Goal: Task Accomplishment & Management: Manage account settings

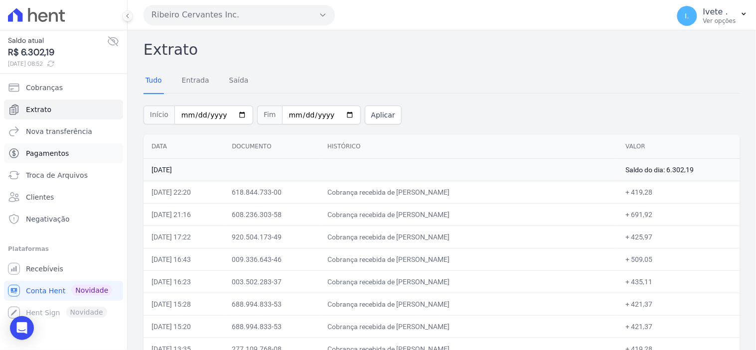
click at [39, 152] on span "Pagamentos" at bounding box center [47, 153] width 43 height 10
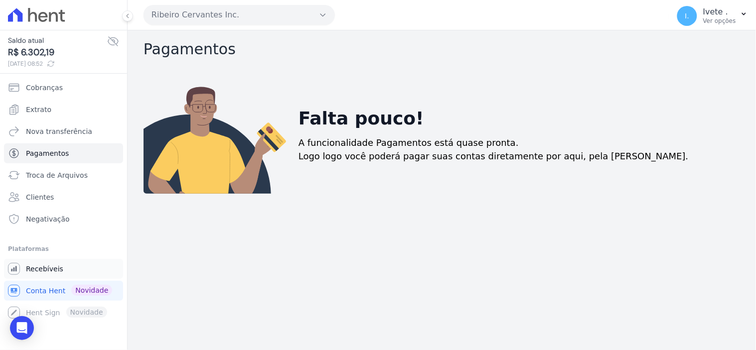
click at [39, 263] on link "Recebíveis" at bounding box center [63, 269] width 119 height 20
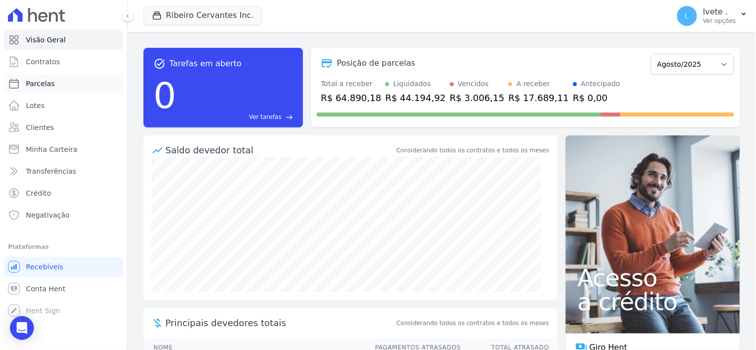
click at [36, 80] on span "Parcelas" at bounding box center [40, 84] width 29 height 10
select select
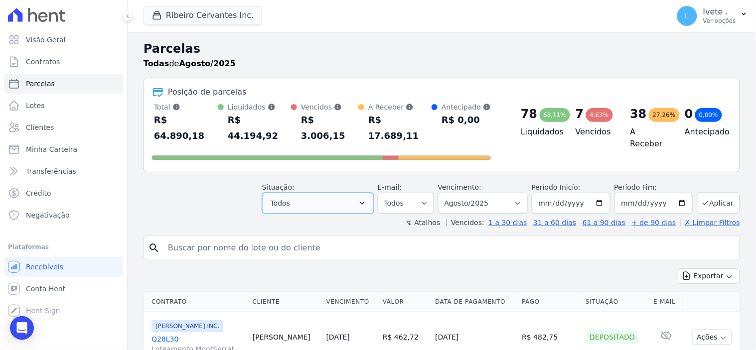
click at [365, 202] on icon "button" at bounding box center [362, 203] width 5 height 3
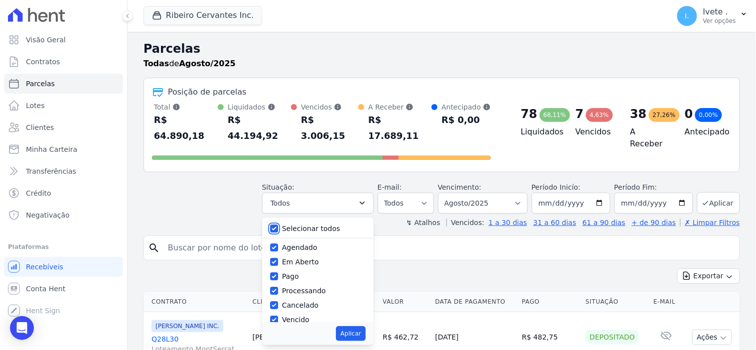
click at [278, 225] on input "Selecionar todos" at bounding box center [274, 229] width 8 height 8
checkbox input "false"
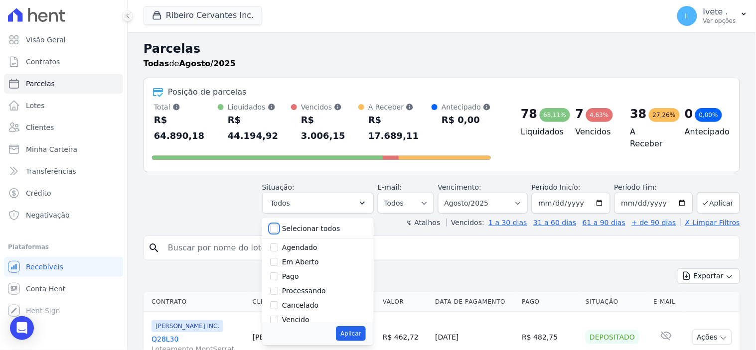
checkbox input "false"
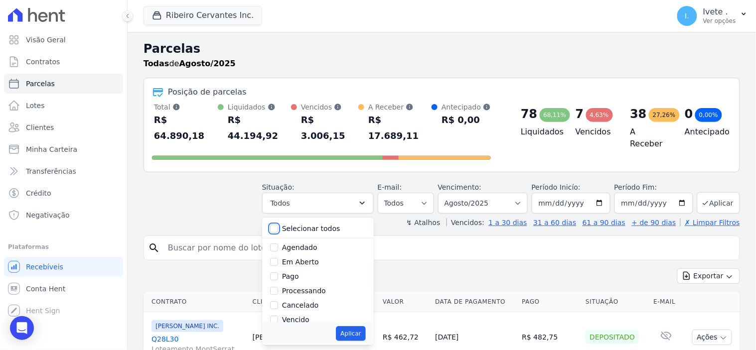
checkbox input "false"
click at [278, 322] on div "Aplicar" at bounding box center [318, 333] width 112 height 23
click at [284, 322] on div "Aplicar" at bounding box center [318, 333] width 112 height 23
click at [278, 316] on input "Vencido" at bounding box center [274, 320] width 8 height 8
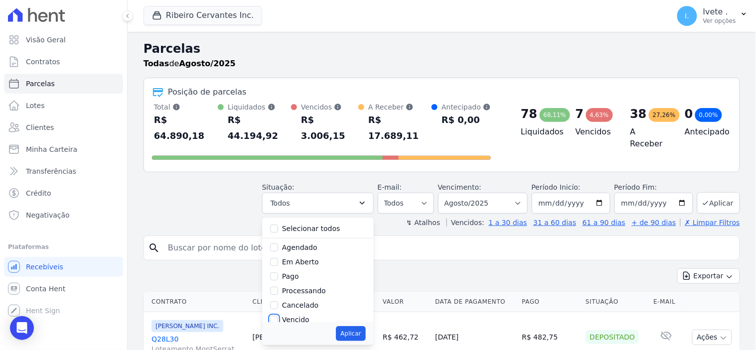
checkbox input "true"
click at [365, 326] on button "Aplicar" at bounding box center [350, 333] width 29 height 15
select select "overdue"
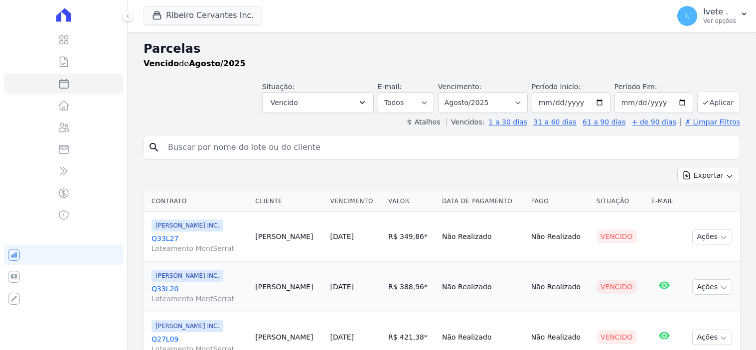
select select
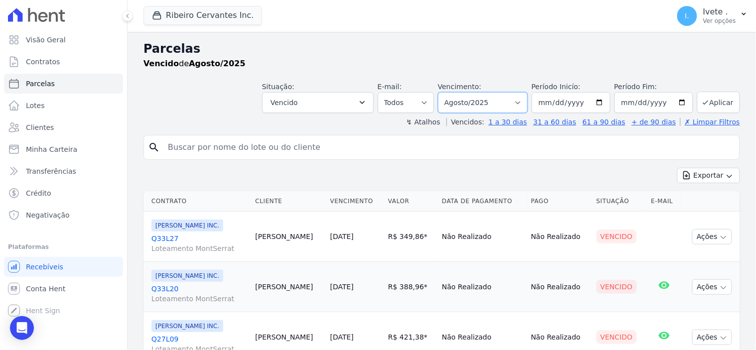
click at [515, 103] on select "Filtrar por período ──────── Todos os meses Maio/2021 Junho/2021 Julho/2021 Ago…" at bounding box center [483, 102] width 90 height 21
select select "all"
click at [444, 92] on select "Filtrar por período ──────── Todos os meses Maio/2021 Junho/2021 Julho/2021 Ago…" at bounding box center [483, 102] width 90 height 21
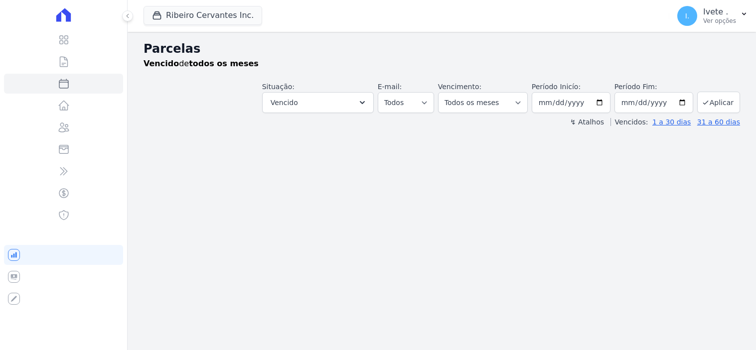
select select
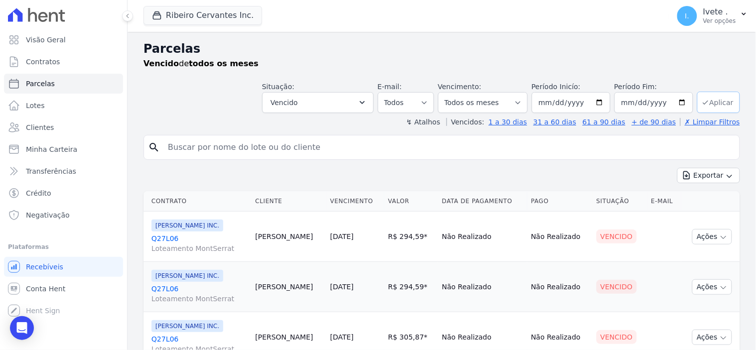
click at [718, 102] on button "Aplicar" at bounding box center [718, 102] width 43 height 21
select select
click at [713, 176] on button "Exportar" at bounding box center [708, 175] width 63 height 15
click at [699, 202] on span "Exportar PDF" at bounding box center [708, 199] width 52 height 10
click at [46, 288] on span "Conta Hent" at bounding box center [45, 289] width 39 height 10
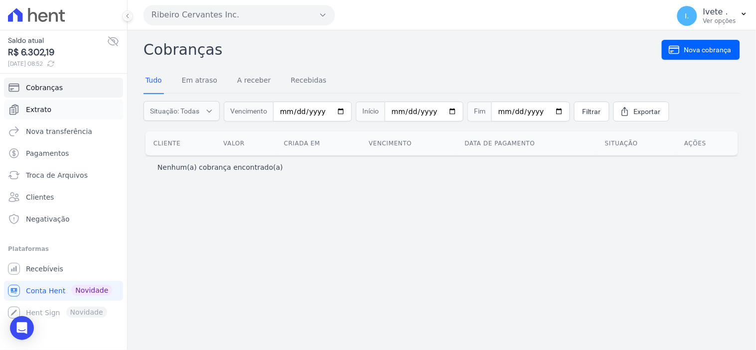
click at [42, 112] on span "Extrato" at bounding box center [38, 110] width 25 height 10
click at [47, 270] on span "Recebíveis" at bounding box center [44, 269] width 37 height 10
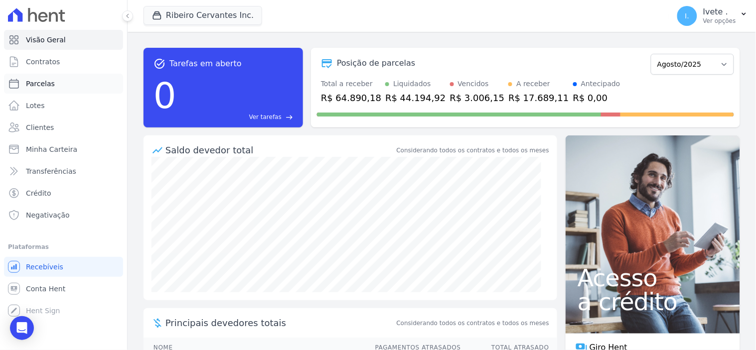
click at [42, 80] on span "Parcelas" at bounding box center [40, 84] width 29 height 10
select select
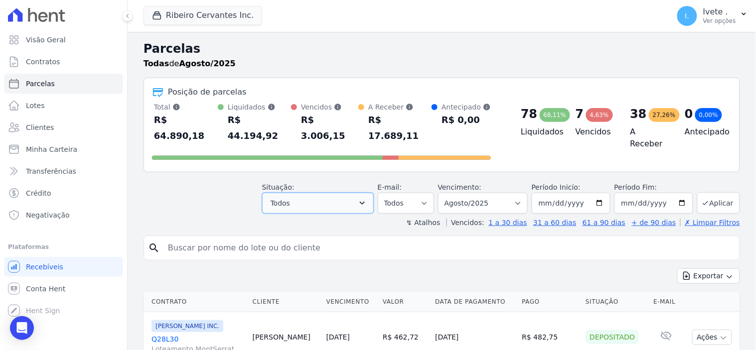
click at [367, 198] on icon "button" at bounding box center [362, 203] width 10 height 10
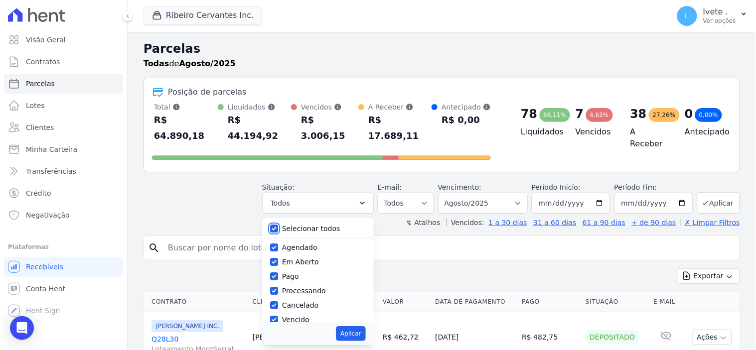
click at [278, 225] on input "Selecionar todos" at bounding box center [274, 229] width 8 height 8
checkbox input "false"
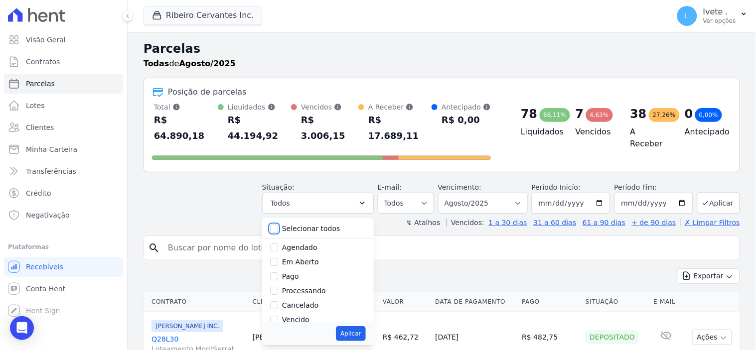
checkbox input "false"
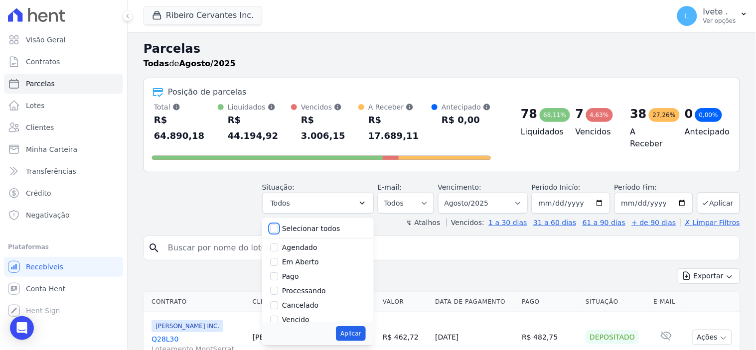
checkbox input "false"
click at [306, 316] on label "Vencido" at bounding box center [295, 320] width 27 height 8
click at [278, 316] on input "Vencido" at bounding box center [274, 320] width 8 height 8
checkbox input "true"
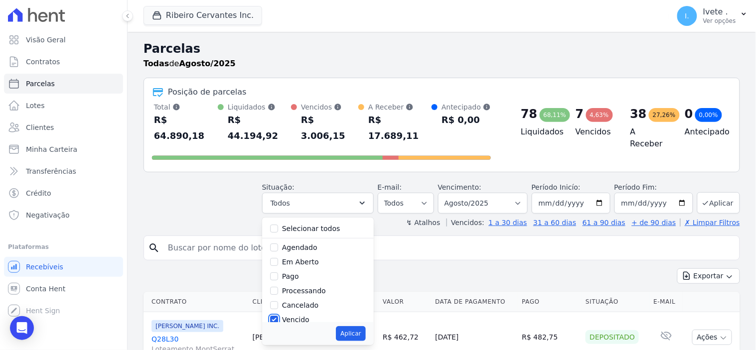
scroll to position [1, 0]
click at [365, 326] on button "Aplicar" at bounding box center [350, 333] width 29 height 15
select select "overdue"
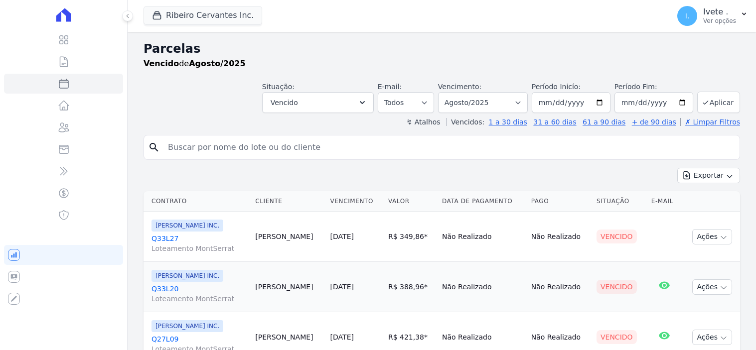
select select
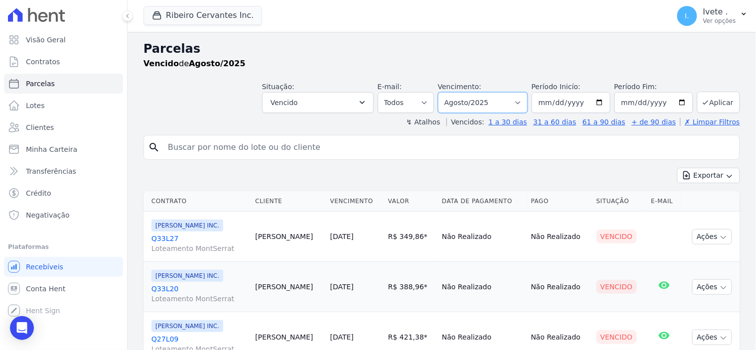
click at [520, 101] on select "Filtrar por período ──────── Todos os meses Maio/2021 Junho/2021 Julho/2021 Ago…" at bounding box center [483, 102] width 90 height 21
select select "all"
click at [444, 92] on select "Filtrar por período ──────── Todos os meses Maio/2021 Junho/2021 Julho/2021 Ago…" at bounding box center [483, 102] width 90 height 21
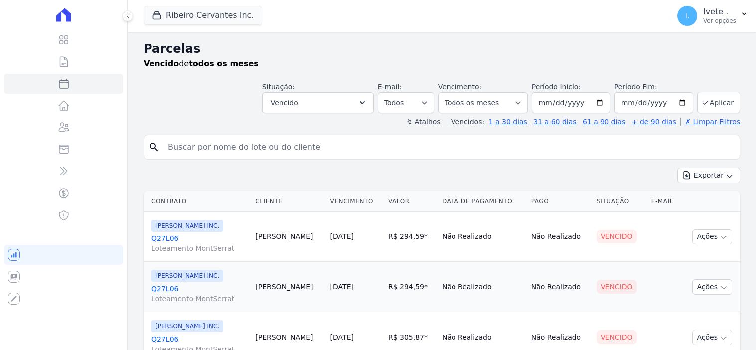
select select
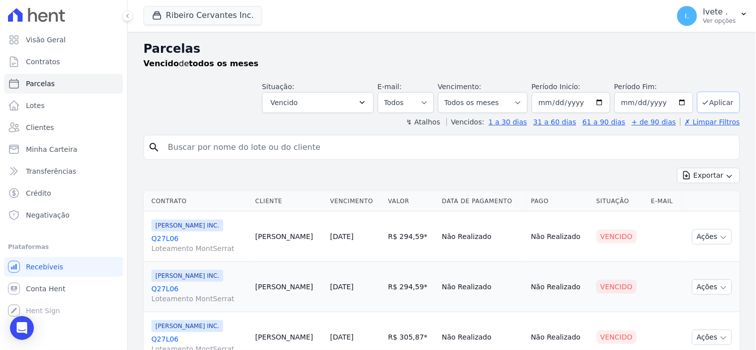
click at [697, 99] on button "Aplicar" at bounding box center [718, 102] width 43 height 21
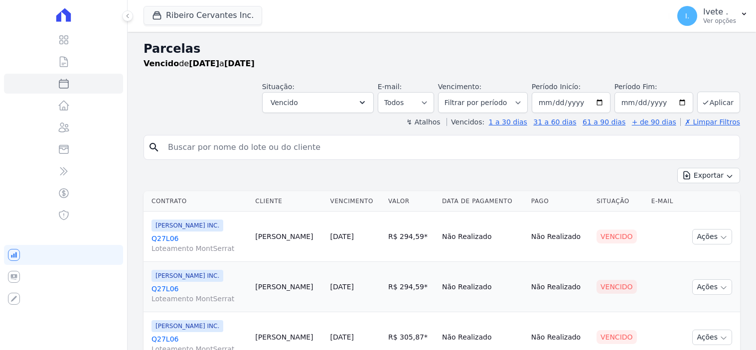
select select
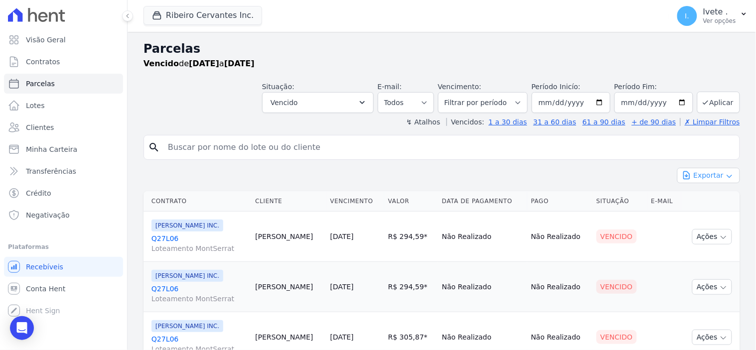
click at [713, 179] on button "Exportar" at bounding box center [708, 175] width 63 height 15
click at [705, 197] on span "Exportar PDF" at bounding box center [708, 199] width 52 height 10
click at [40, 286] on span "Conta Hent" at bounding box center [45, 289] width 39 height 10
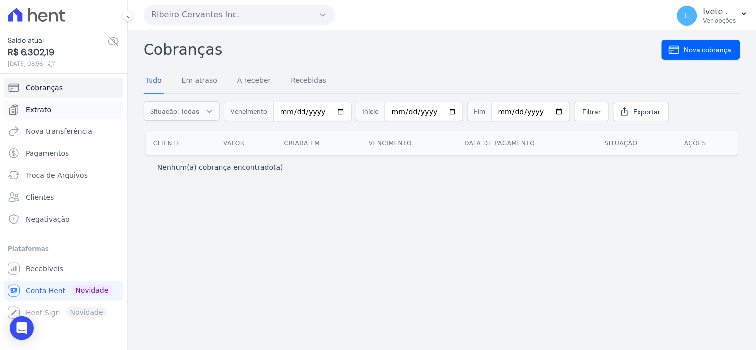
click at [37, 105] on span "Extrato" at bounding box center [38, 110] width 25 height 10
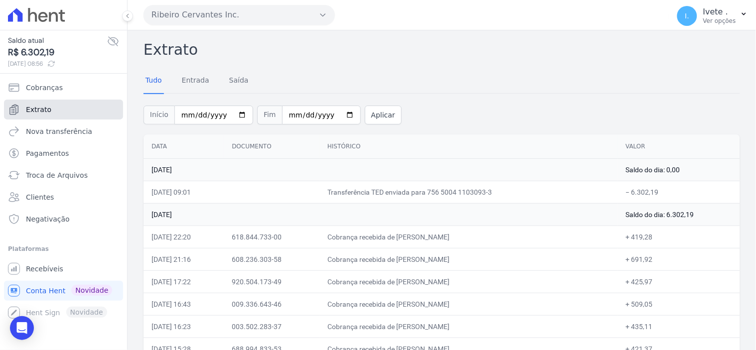
click at [32, 113] on span "Extrato" at bounding box center [38, 110] width 25 height 10
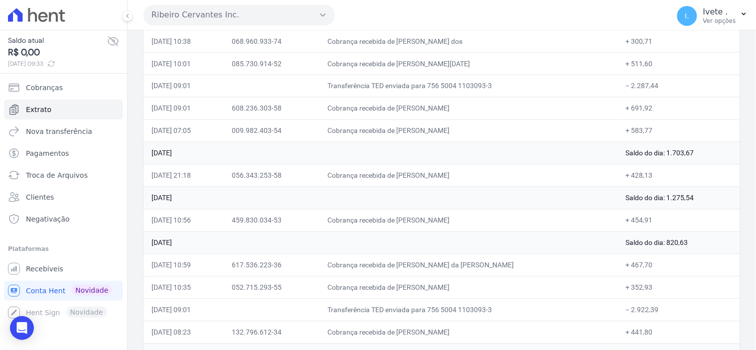
scroll to position [387, 0]
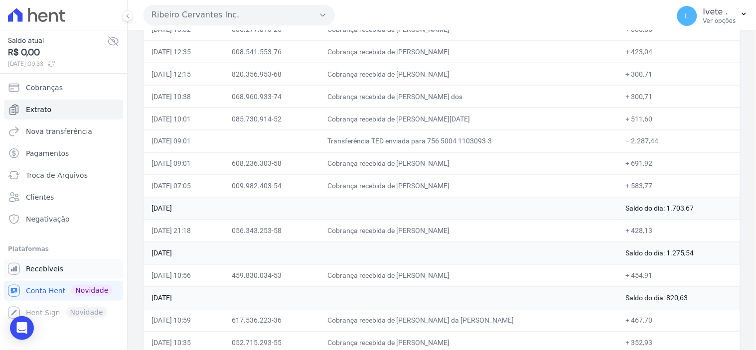
click at [34, 265] on span "Recebíveis" at bounding box center [44, 269] width 37 height 10
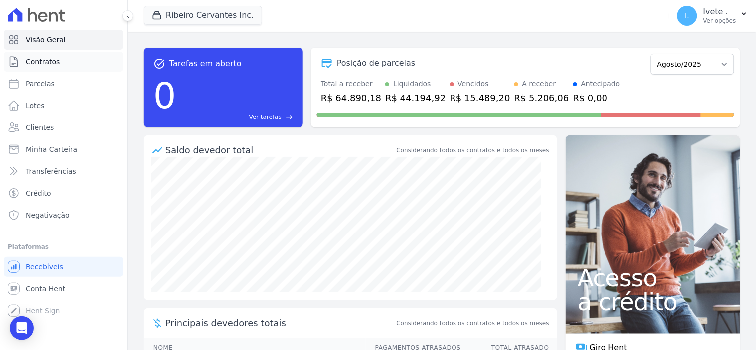
click at [35, 58] on span "Contratos" at bounding box center [43, 62] width 34 height 10
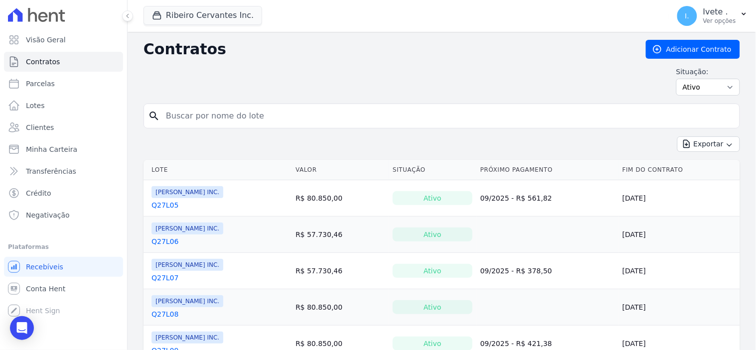
click at [195, 115] on input "search" at bounding box center [447, 116] width 575 height 20
type input "q33l08"
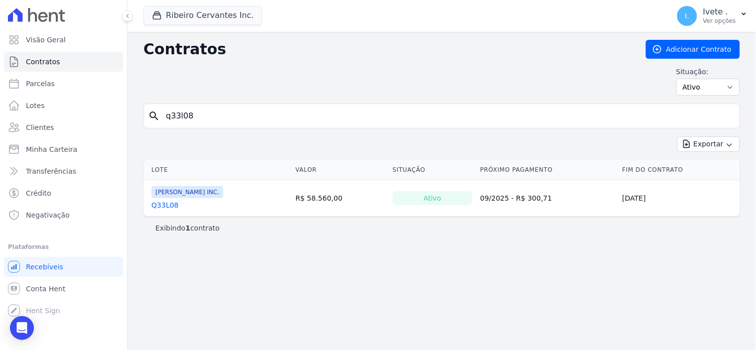
click at [170, 205] on link "Q33L08" at bounding box center [164, 205] width 27 height 10
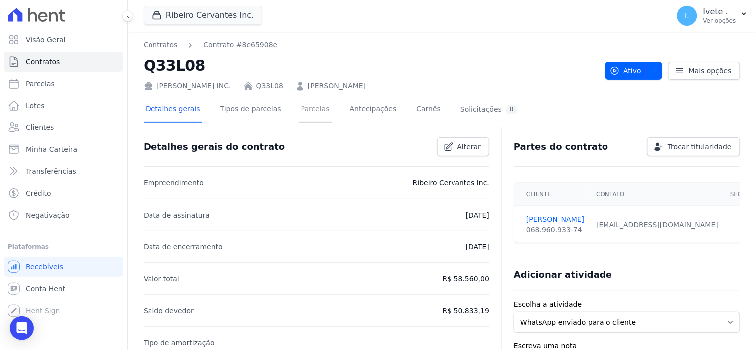
click at [299, 109] on link "Parcelas" at bounding box center [315, 110] width 33 height 26
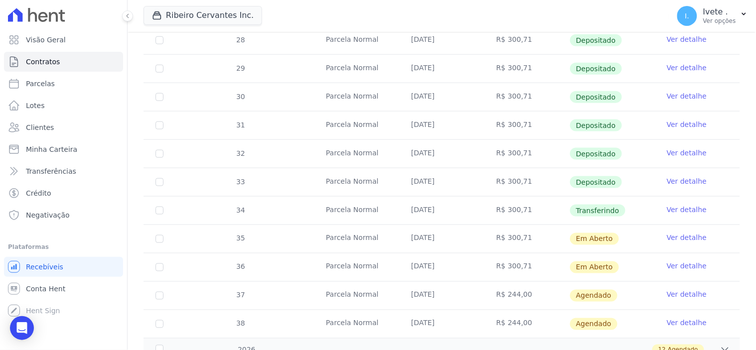
scroll to position [332, 0]
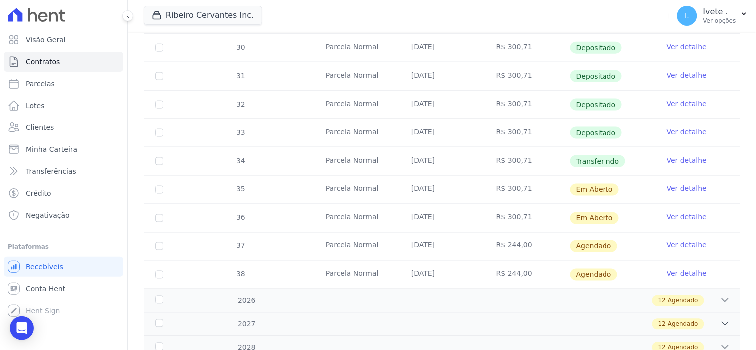
click at [674, 160] on link "Ver detalhe" at bounding box center [687, 160] width 40 height 10
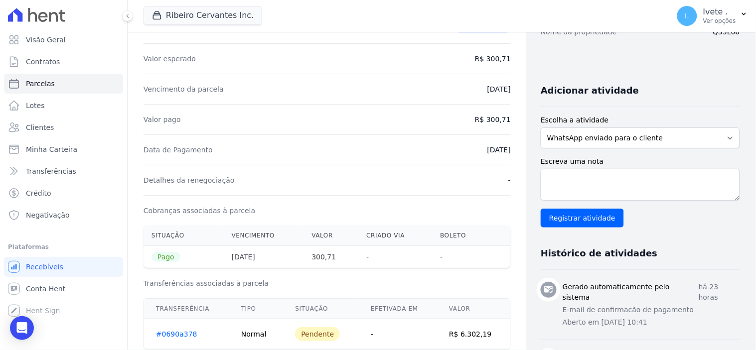
scroll to position [55, 0]
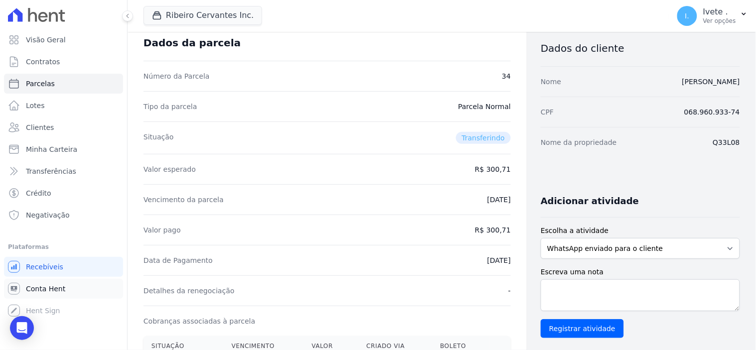
click at [42, 291] on span "Conta Hent" at bounding box center [45, 289] width 39 height 10
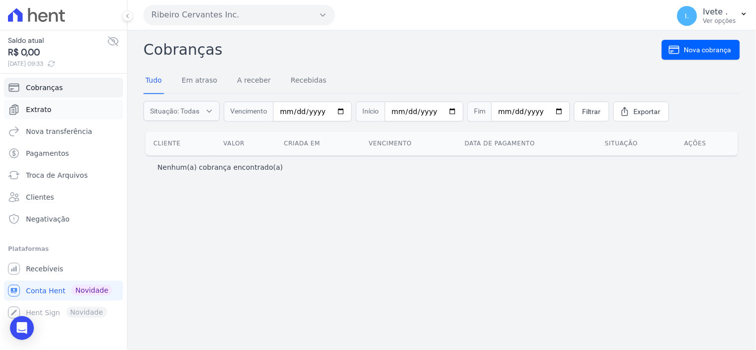
click at [38, 113] on span "Extrato" at bounding box center [38, 110] width 25 height 10
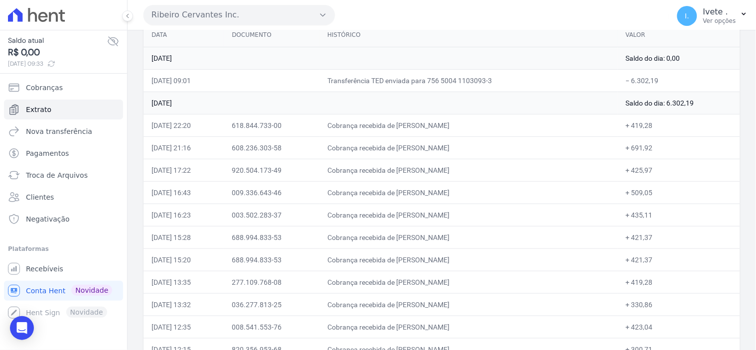
scroll to position [111, 0]
click at [41, 265] on span "Recebíveis" at bounding box center [44, 269] width 37 height 10
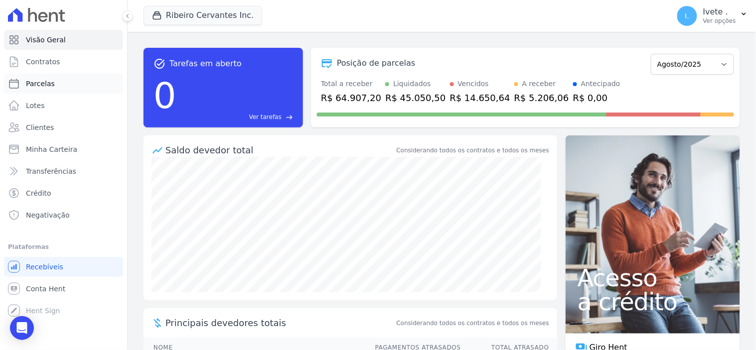
click at [49, 82] on span "Parcelas" at bounding box center [40, 84] width 29 height 10
select select
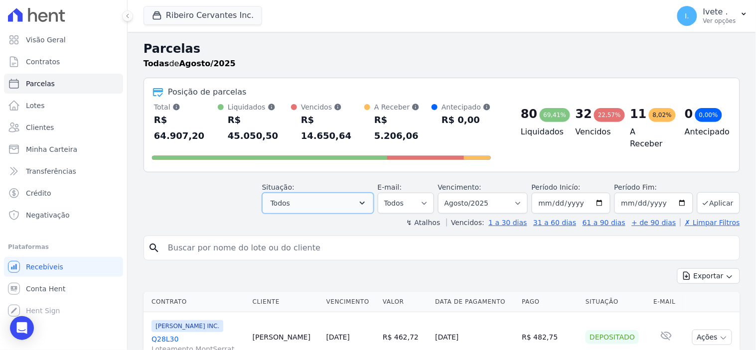
click at [367, 198] on icon "button" at bounding box center [362, 203] width 10 height 10
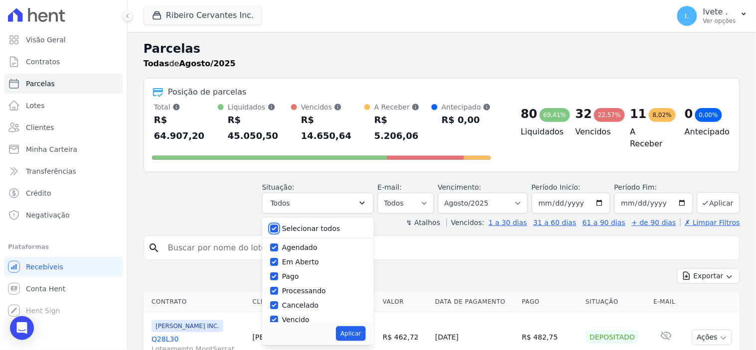
click at [278, 225] on input "Selecionar todos" at bounding box center [274, 229] width 8 height 8
checkbox input "false"
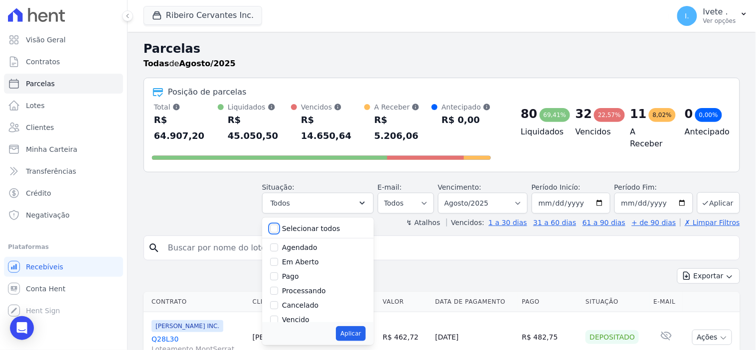
checkbox input "false"
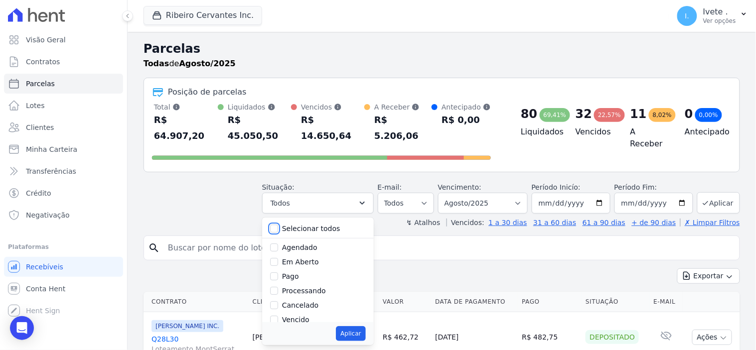
checkbox input "false"
click at [278, 316] on input "Vencido" at bounding box center [274, 320] width 8 height 8
checkbox input "true"
click at [359, 326] on button "Aplicar" at bounding box center [350, 333] width 29 height 15
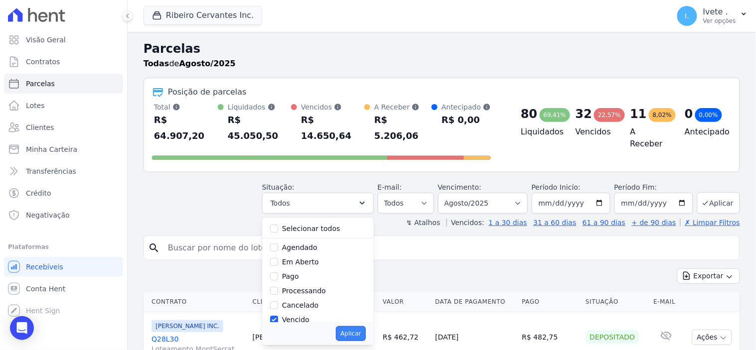
select select "overdue"
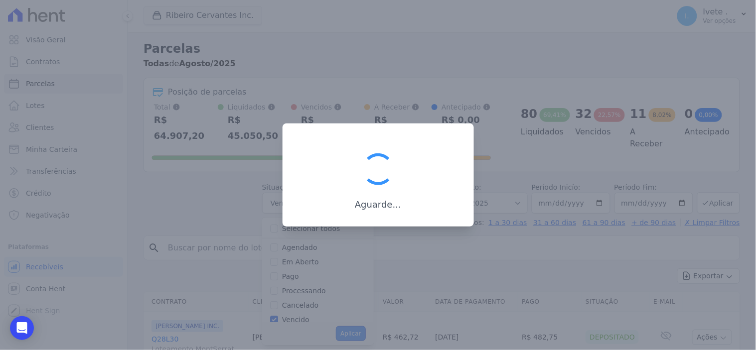
scroll to position [19, 0]
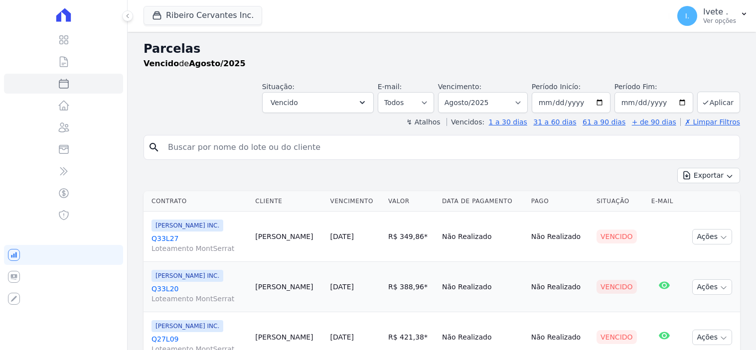
select select
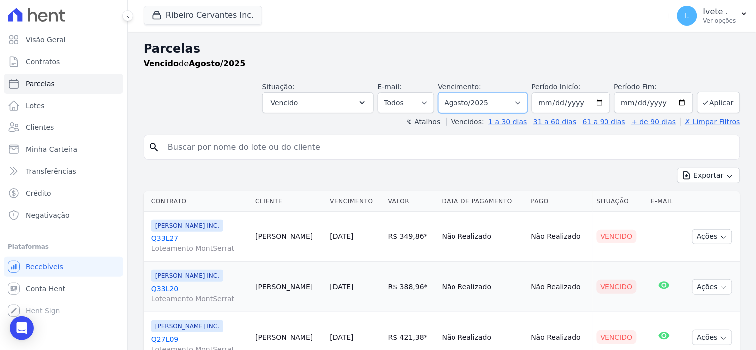
click at [521, 105] on select "Filtrar por período ──────── Todos os meses Maio/2021 Junho/2021 Julho/2021 Ago…" at bounding box center [483, 102] width 90 height 21
select select "all"
click at [444, 92] on select "Filtrar por período ──────── Todos os meses Maio/2021 Junho/2021 Julho/2021 Ago…" at bounding box center [483, 102] width 90 height 21
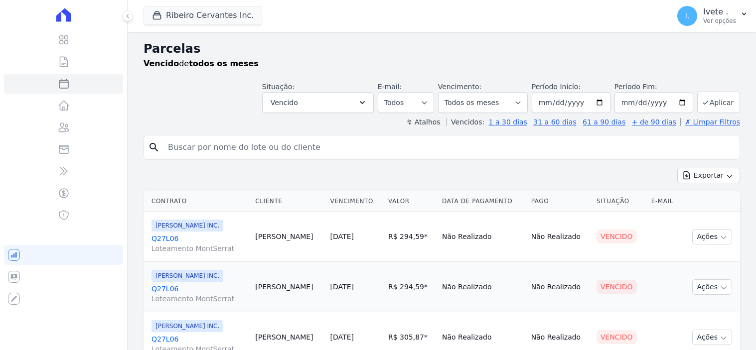
select select
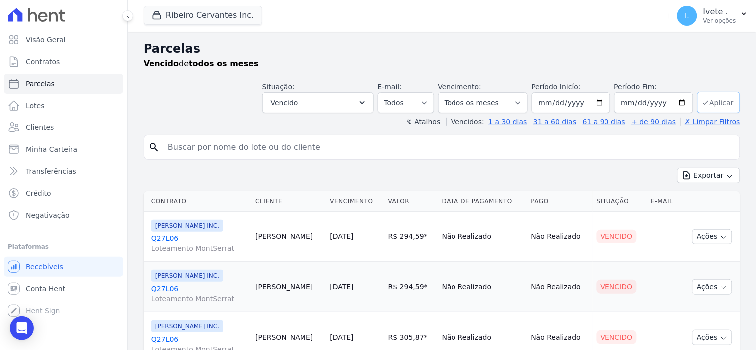
click at [724, 94] on button "Aplicar" at bounding box center [718, 102] width 43 height 21
select select
click at [725, 175] on icon "button" at bounding box center [729, 176] width 8 height 8
click at [709, 202] on span "Exportar PDF" at bounding box center [708, 199] width 52 height 10
